Goal: Check status

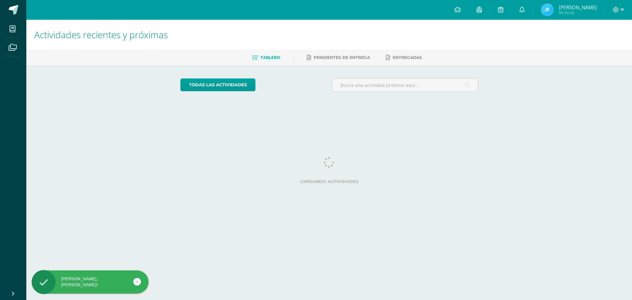
click at [563, 13] on span "Jorge Mario Mi Perfil" at bounding box center [568, 9] width 59 height 13
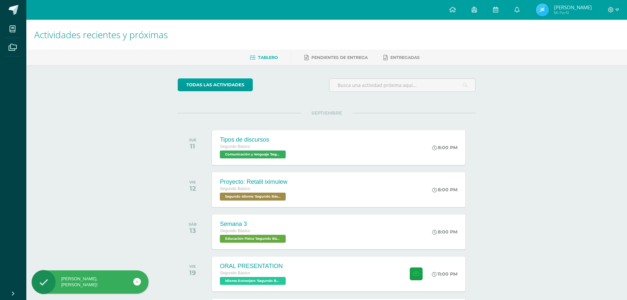
click at [549, 9] on img at bounding box center [542, 9] width 13 height 13
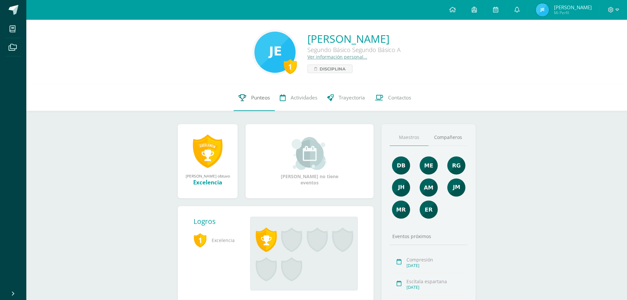
click at [263, 99] on span "Punteos" at bounding box center [260, 97] width 19 height 7
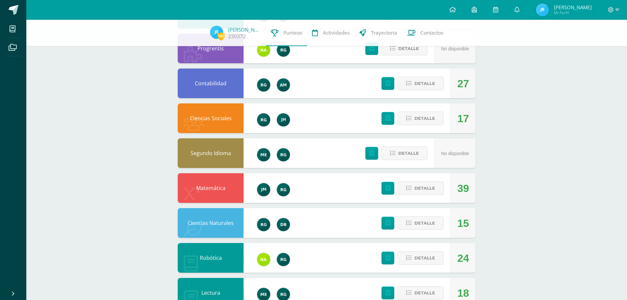
scroll to position [105, 0]
click at [425, 186] on span "Detalle" at bounding box center [424, 188] width 21 height 12
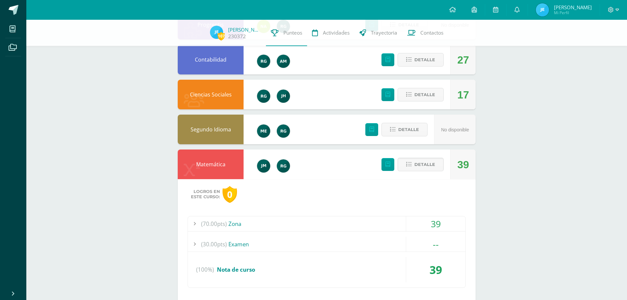
scroll to position [129, 0]
click at [331, 214] on div "Logros en este curso: 0 (70.00pts) Zona 39 (10.0pts) 1. Presentación en la Feri…" at bounding box center [327, 242] width 298 height 127
click at [258, 227] on div "(70.00pts) Zona" at bounding box center [326, 223] width 277 height 15
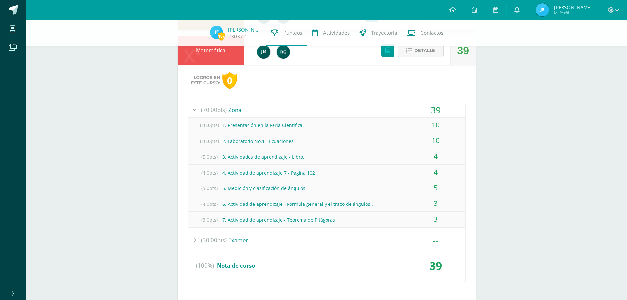
scroll to position [244, 0]
